Goal: Find contact information: Find contact information

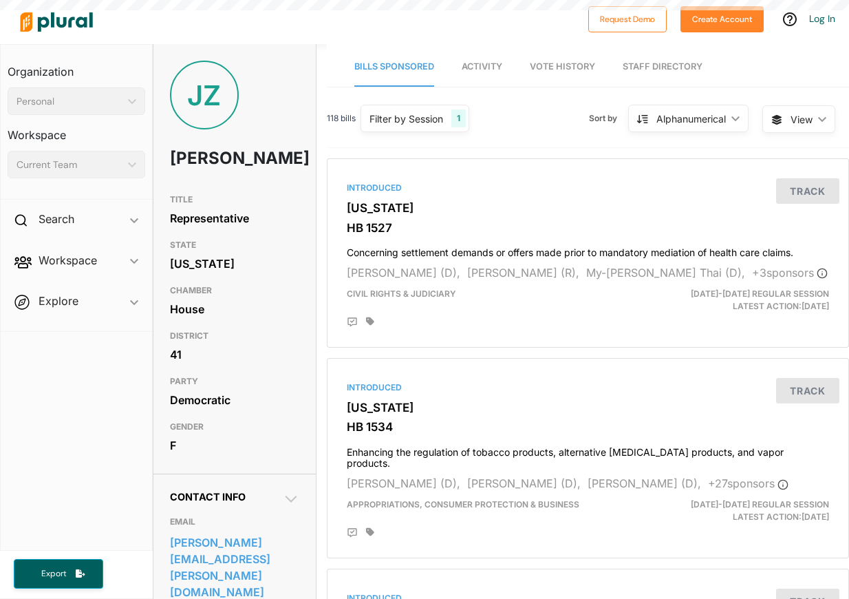
scroll to position [67, 0]
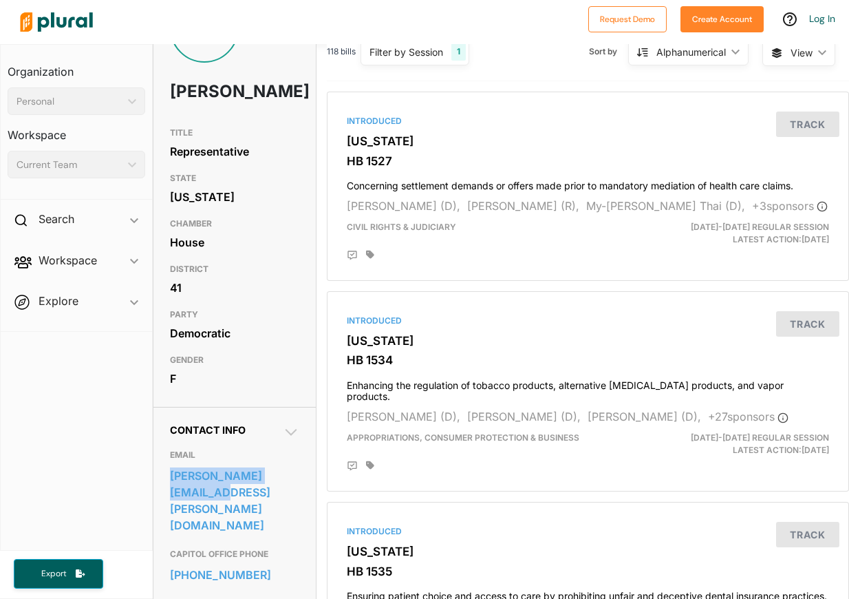
drag, startPoint x: 304, startPoint y: 514, endPoint x: 166, endPoint y: 500, distance: 139.0
click at [166, 500] on div "Contact Info EMAIL janice.zahn@leg.wa.gov CAPITOL OFFICE PHONE 360-786-7894 CAP…" at bounding box center [234, 552] width 162 height 290
copy link "janice.zahn@leg.wa.gov"
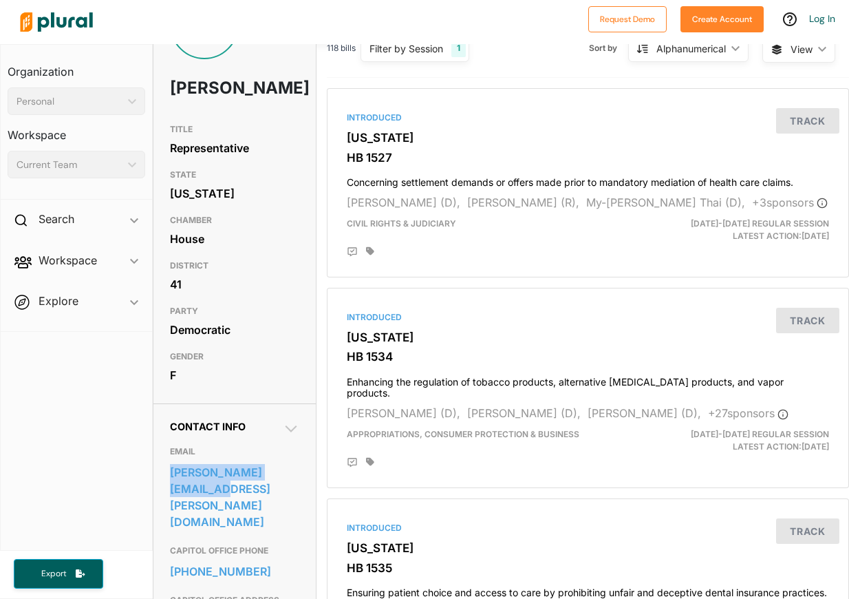
scroll to position [0, 0]
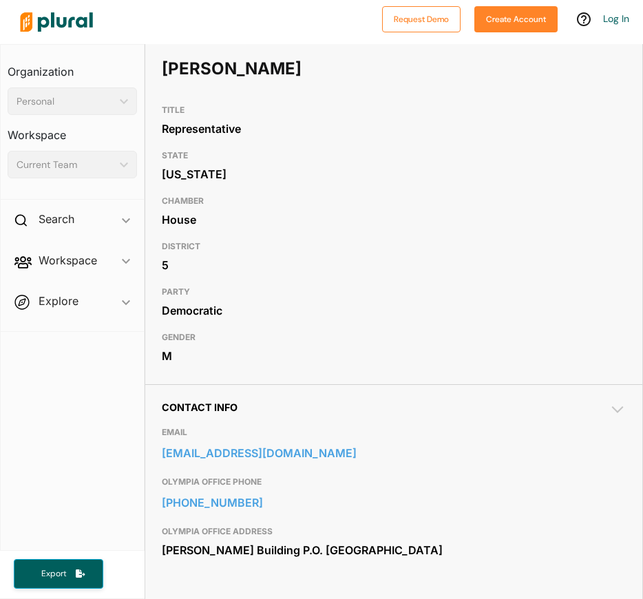
scroll to position [147, 0]
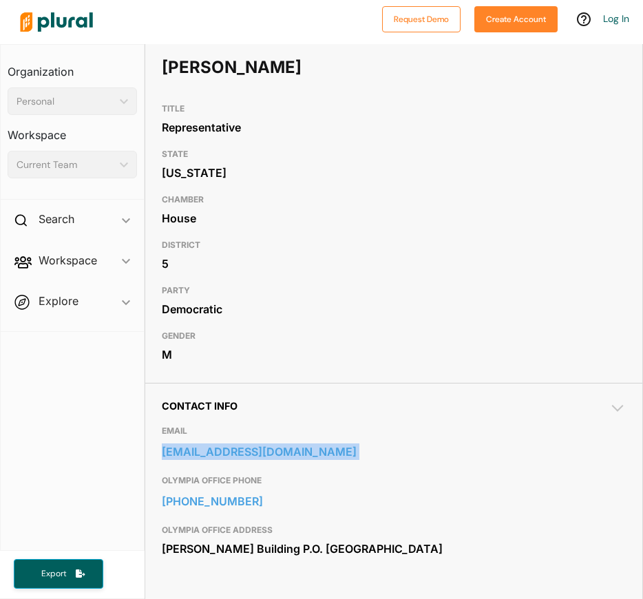
drag, startPoint x: 547, startPoint y: 473, endPoint x: 160, endPoint y: 455, distance: 387.8
click at [160, 455] on div "Contact Info EMAIL [EMAIL_ADDRESS][DOMAIN_NAME] OLYMPIA OFFICE PHONE [PHONE_NUM…" at bounding box center [393, 487] width 497 height 208
copy link "[EMAIL_ADDRESS][DOMAIN_NAME]"
